Goal: Task Accomplishment & Management: Manage account settings

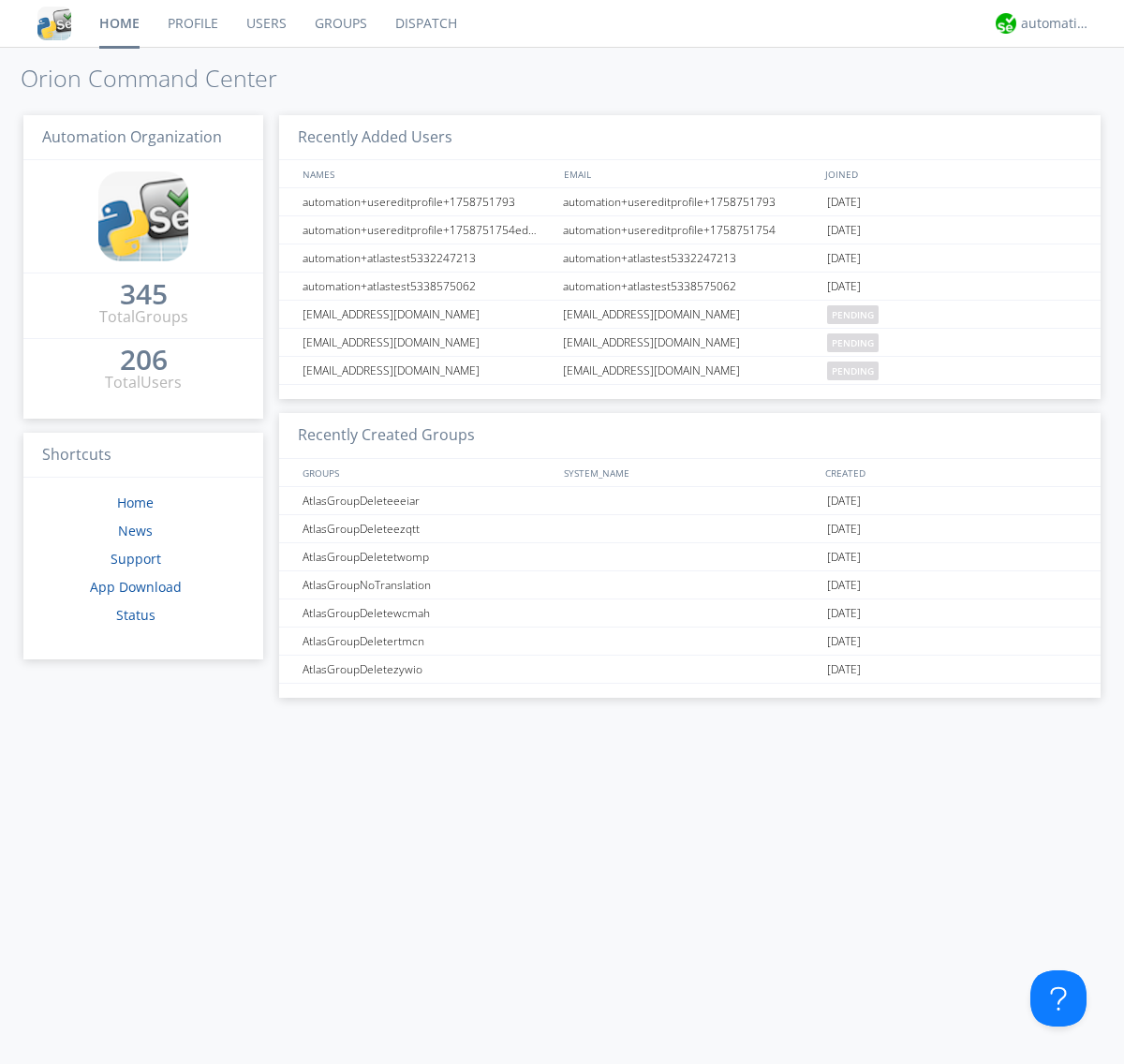
click at [265, 23] on link "Users" at bounding box center [266, 23] width 69 height 46
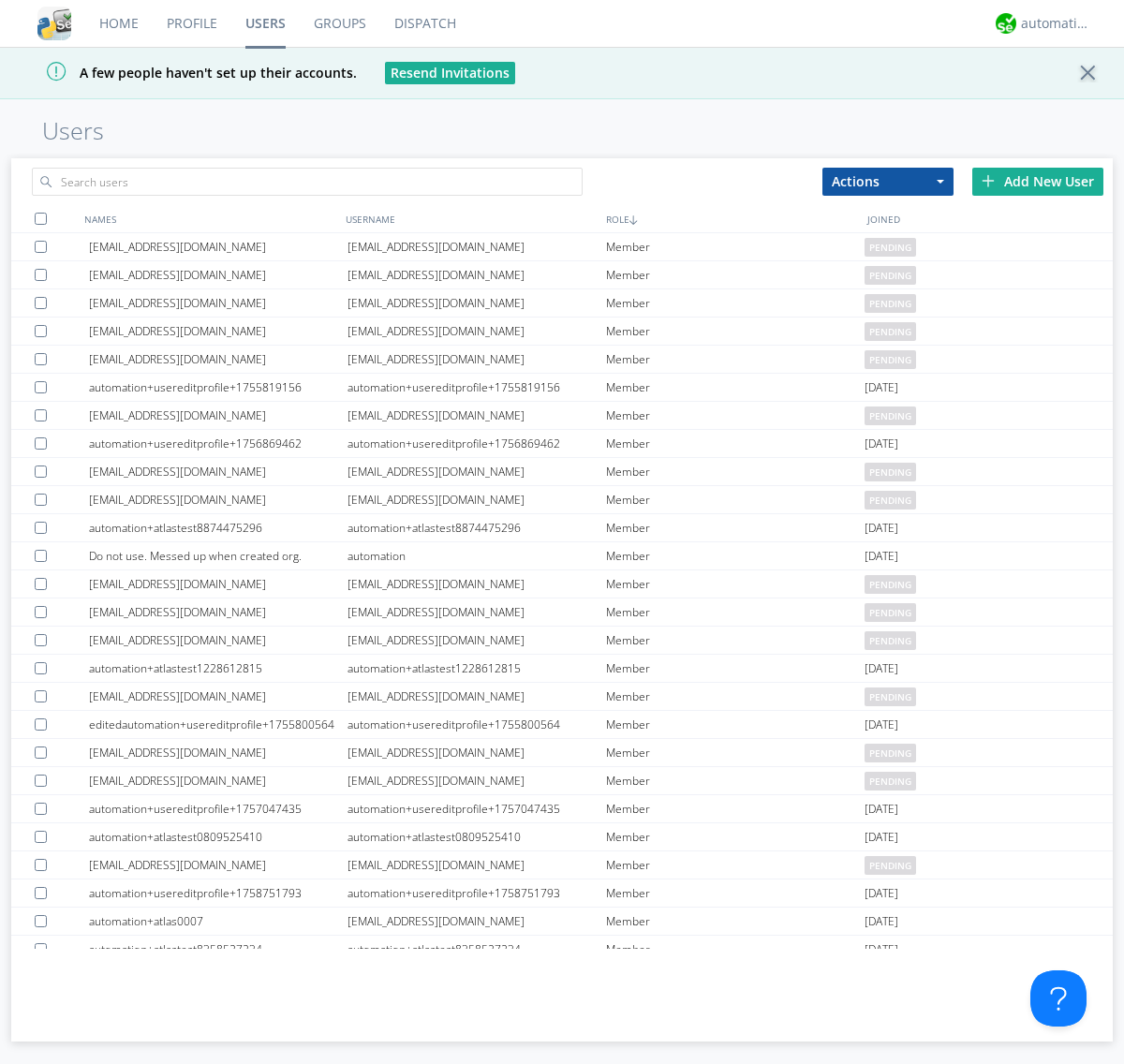
click at [1038, 181] on div "Add New User" at bounding box center [1037, 181] width 131 height 28
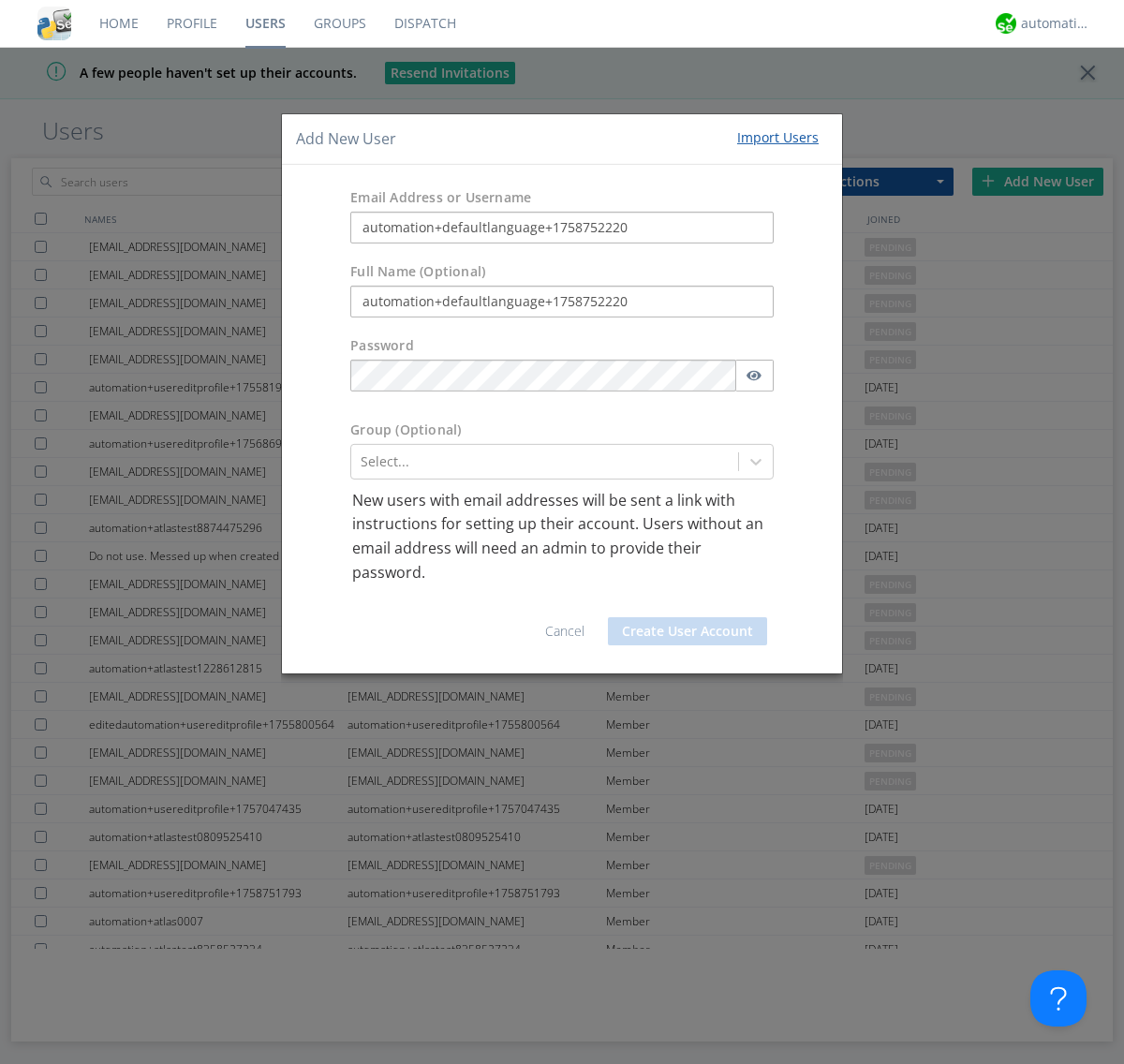
type input "automation+defaultlanguage+1758752220"
click at [687, 631] on button "Create User Account" at bounding box center [687, 631] width 159 height 28
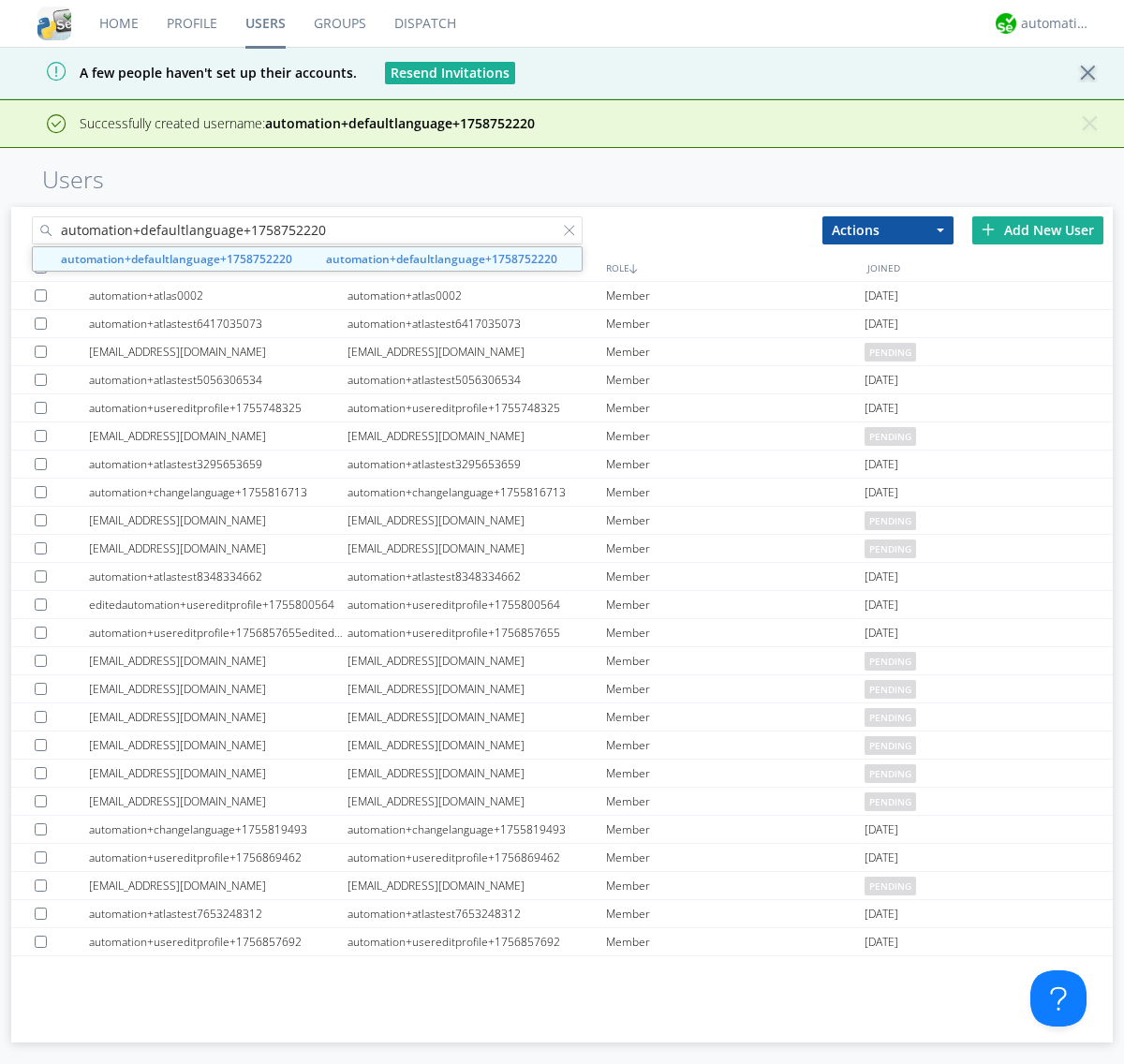
type input "automation+defaultlanguage+1758752220"
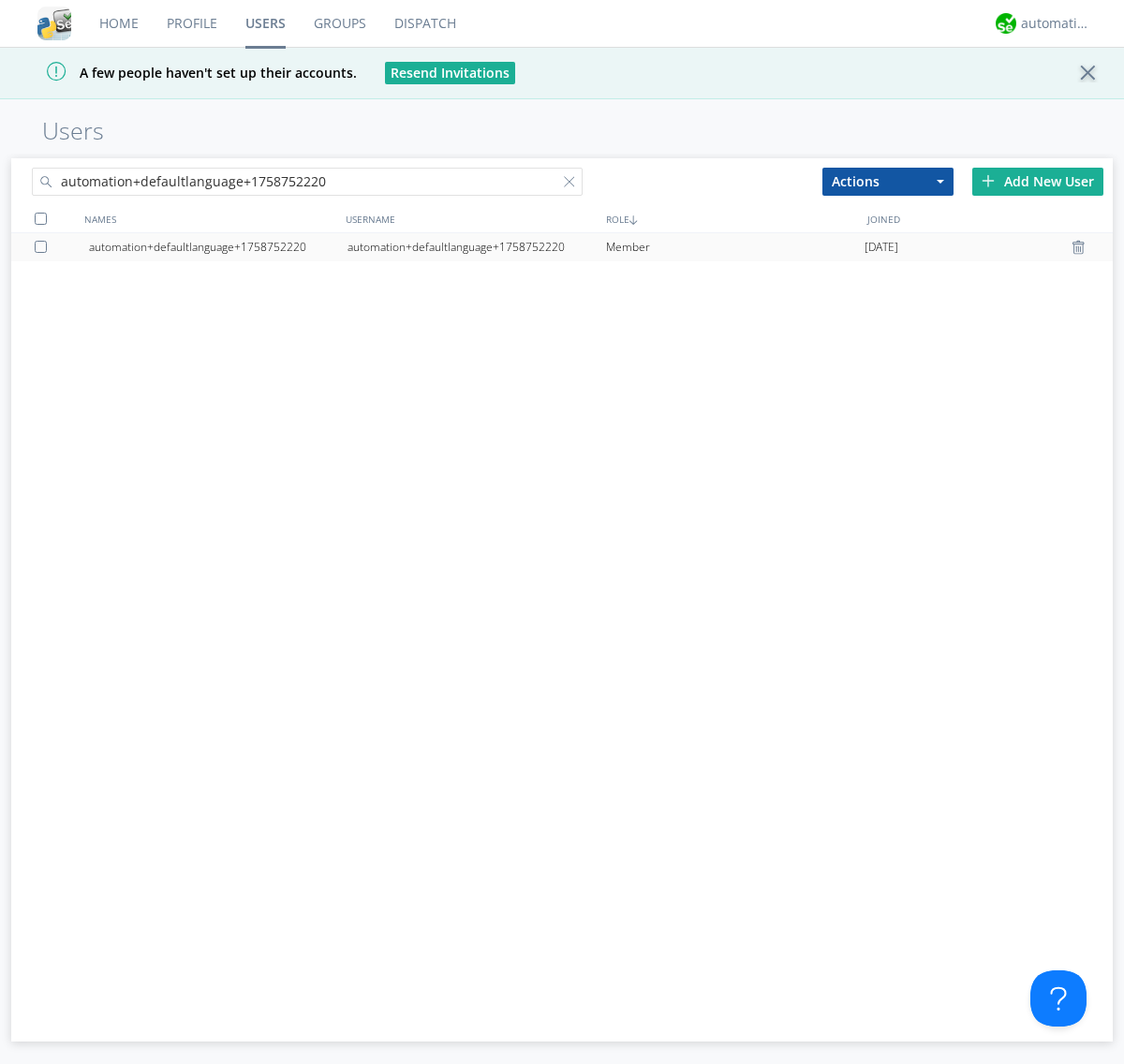
click at [475, 246] on div "automation+defaultlanguage+1758752220" at bounding box center [476, 247] width 258 height 28
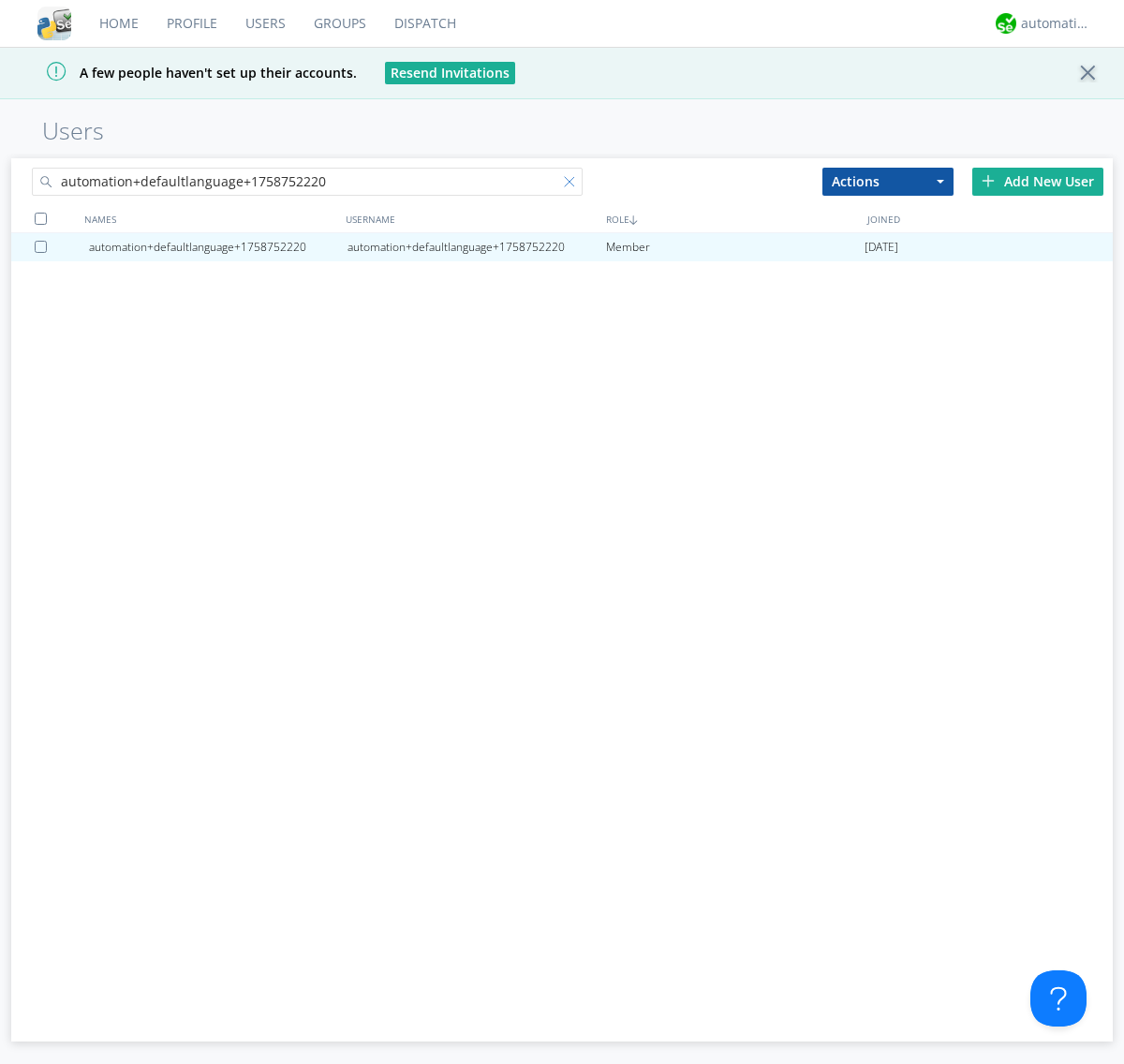
click at [563, 185] on div at bounding box center [572, 185] width 18 height 18
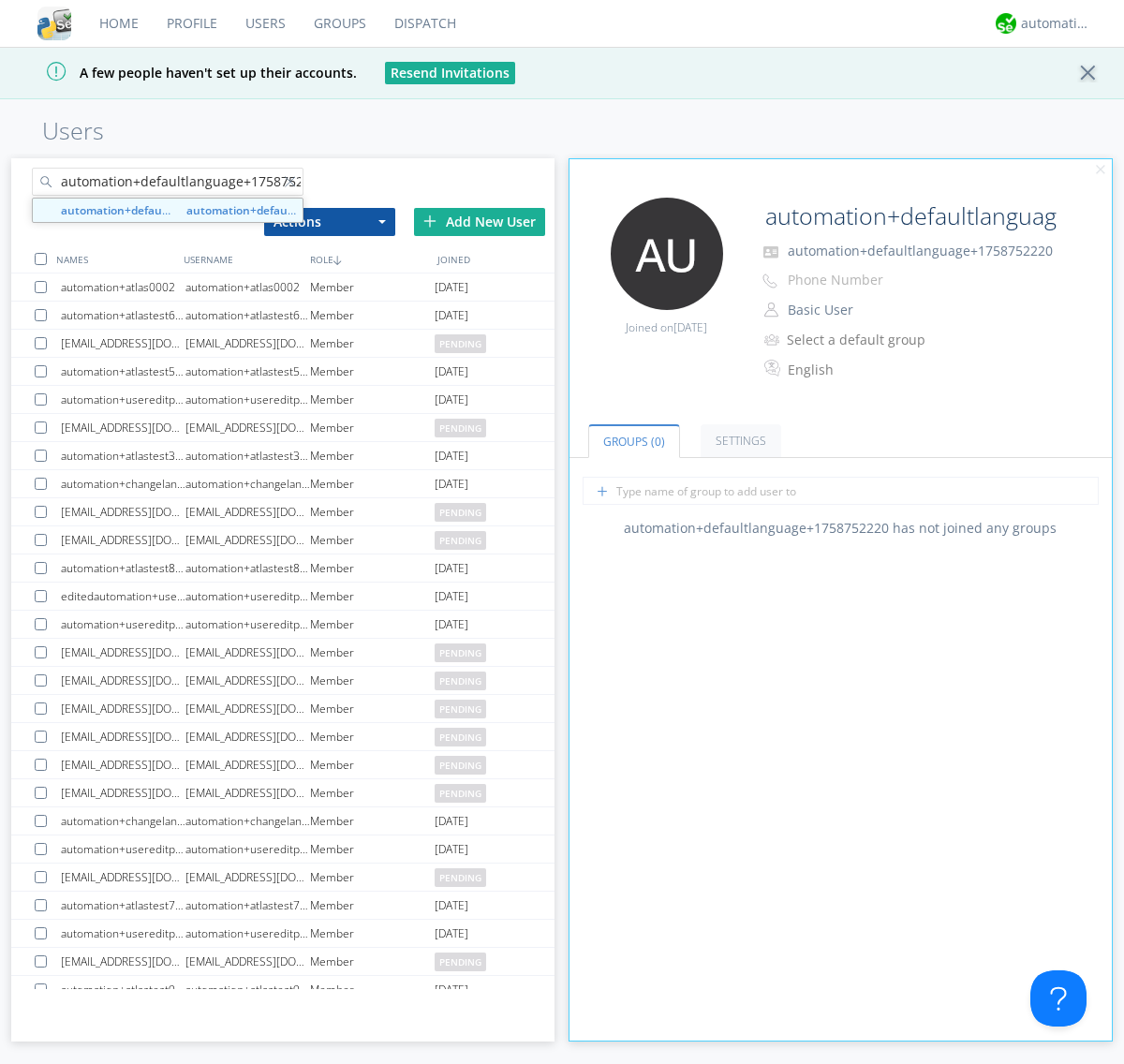
scroll to position [0, 19]
type input "automation+defaultlanguage+1758752220"
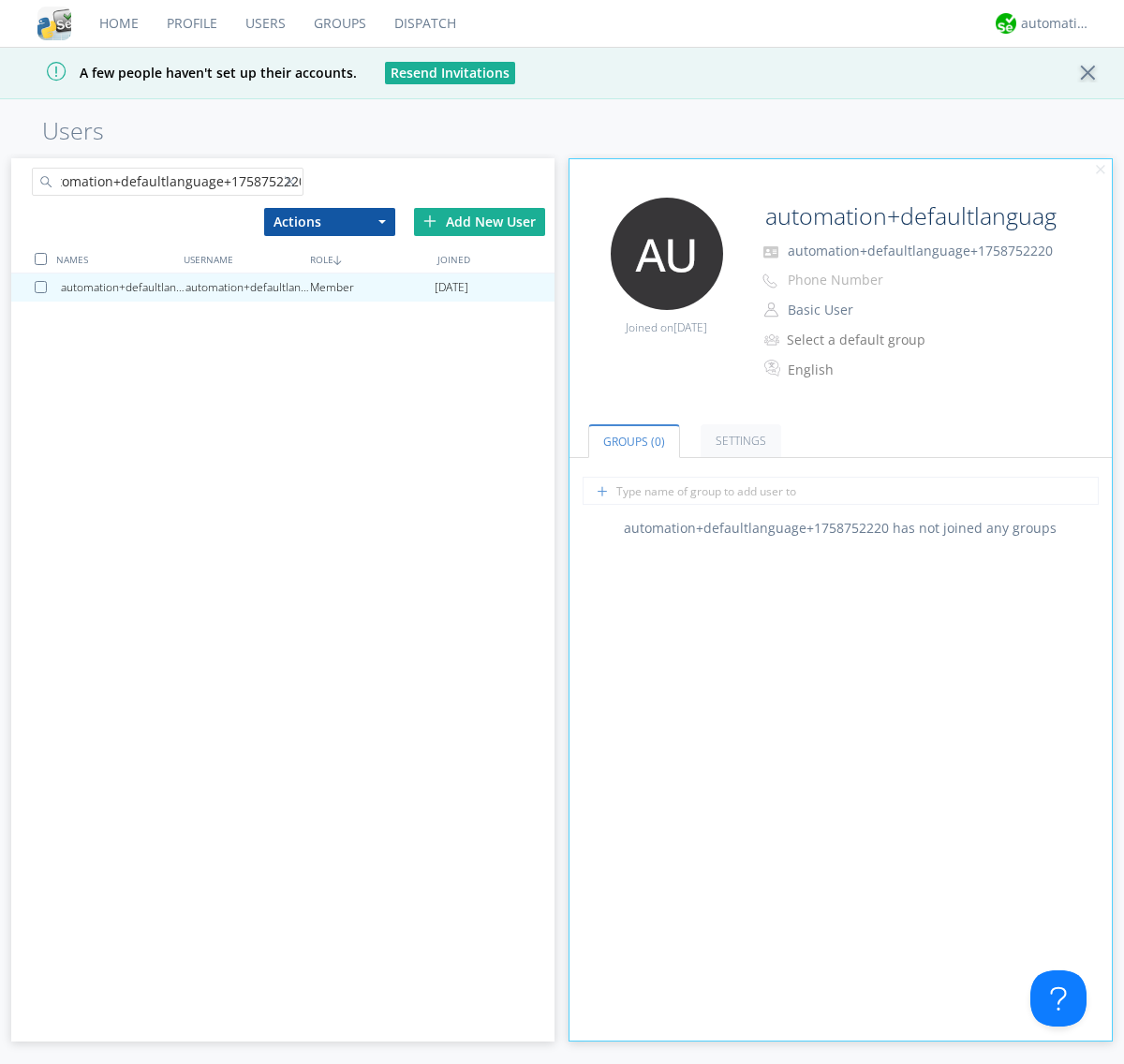
click at [44, 287] on div at bounding box center [44, 287] width 18 height 13
click at [329, 221] on button "Actions" at bounding box center [329, 222] width 131 height 28
click at [0, 0] on link "Delete User" at bounding box center [0, 0] width 0 height 0
